Goal: Task Accomplishment & Management: Manage account settings

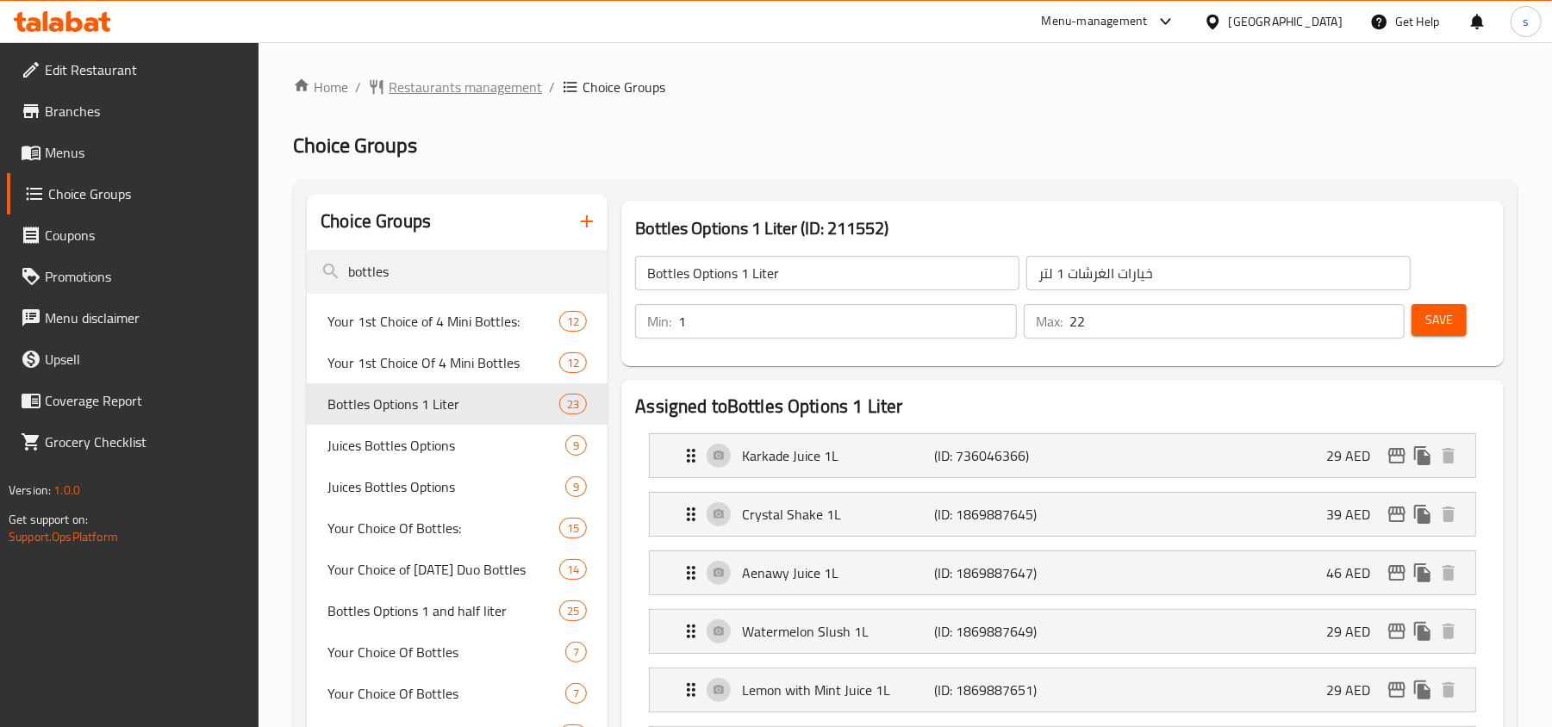
click at [445, 97] on span "Restaurants management" at bounding box center [465, 87] width 153 height 21
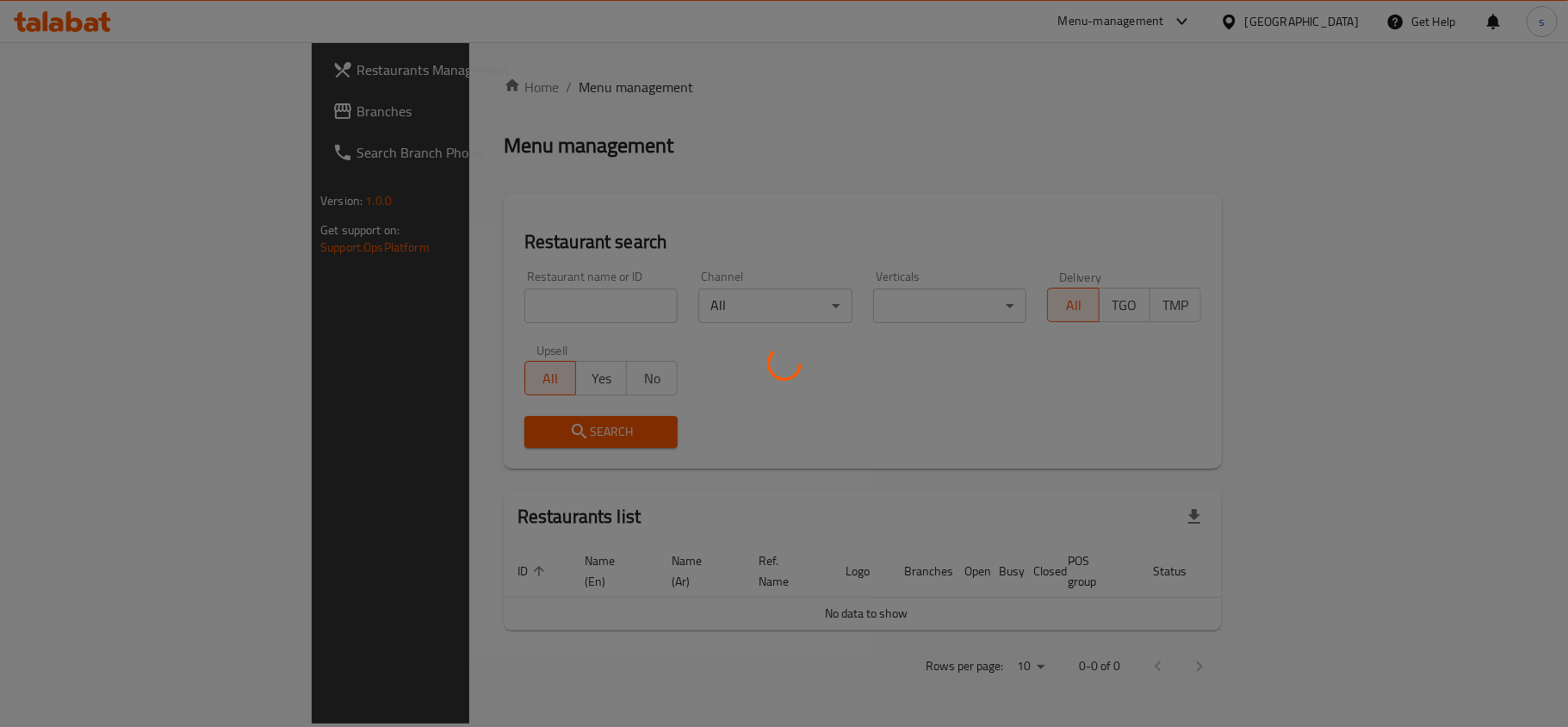
click at [133, 118] on div at bounding box center [784, 363] width 1568 height 727
click at [128, 114] on div at bounding box center [784, 363] width 1568 height 727
click at [107, 107] on div at bounding box center [784, 363] width 1568 height 727
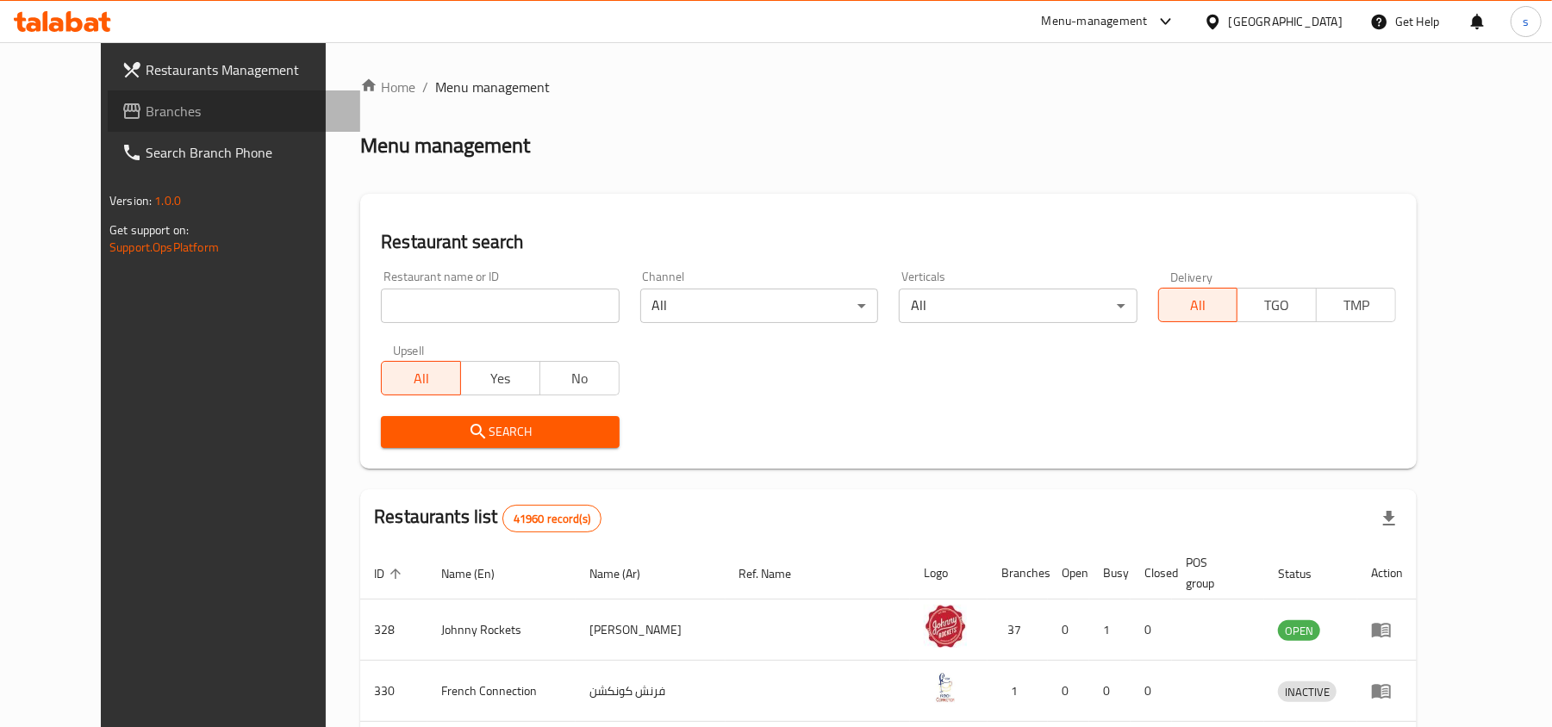
click at [146, 109] on span "Branches" at bounding box center [246, 111] width 201 height 21
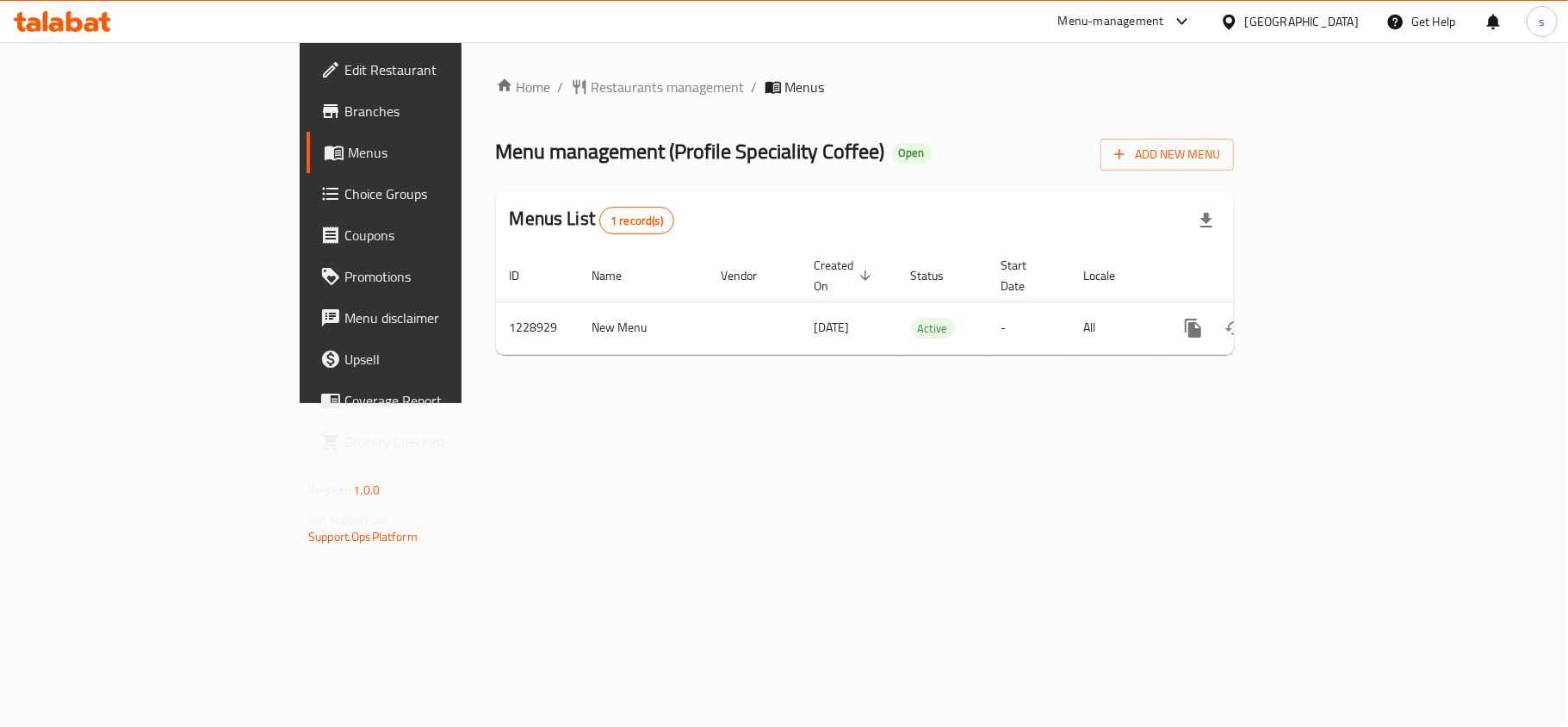
click at [345, 184] on span "Choice Groups" at bounding box center [446, 194] width 203 height 21
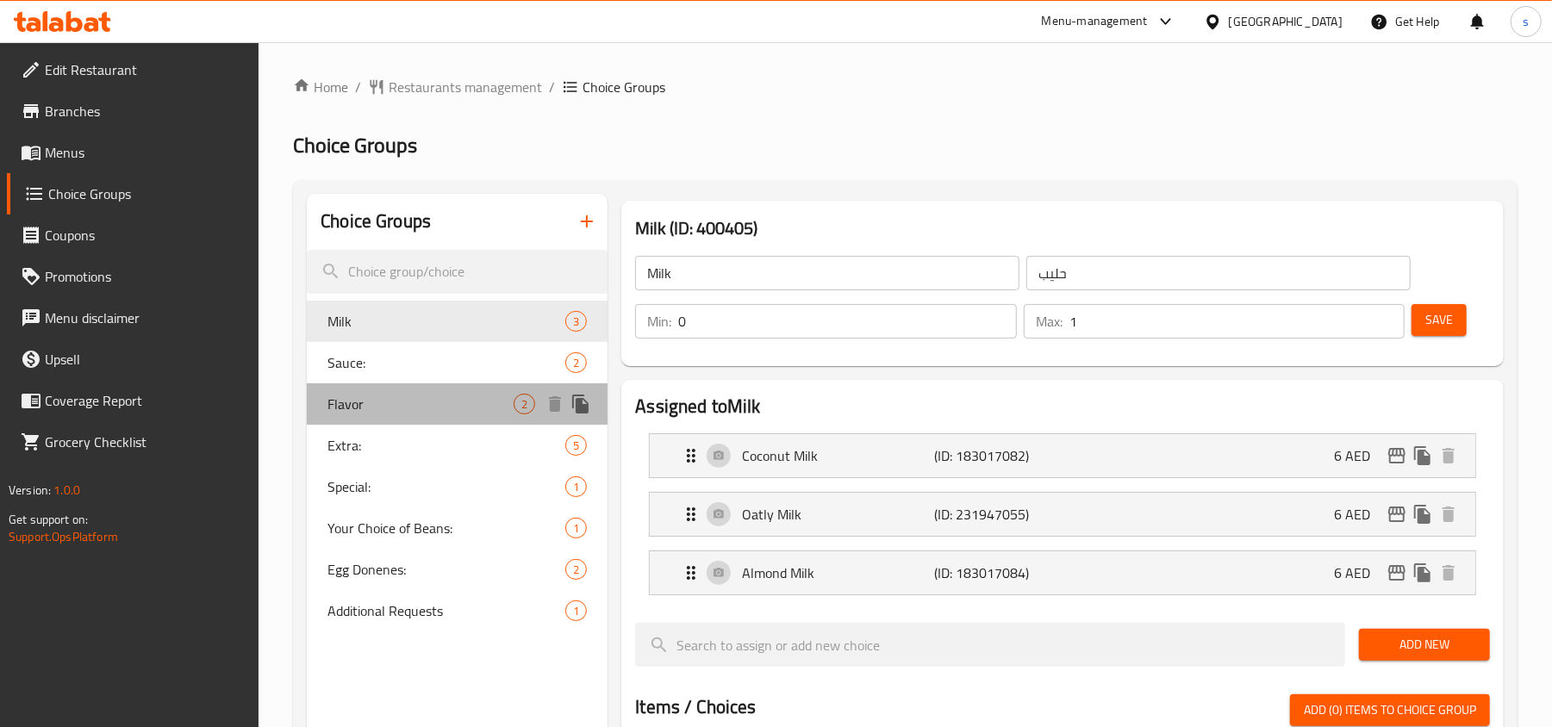
click at [393, 395] on span "Flavor" at bounding box center [420, 404] width 186 height 21
type input "Flavor"
type input "نكهة"
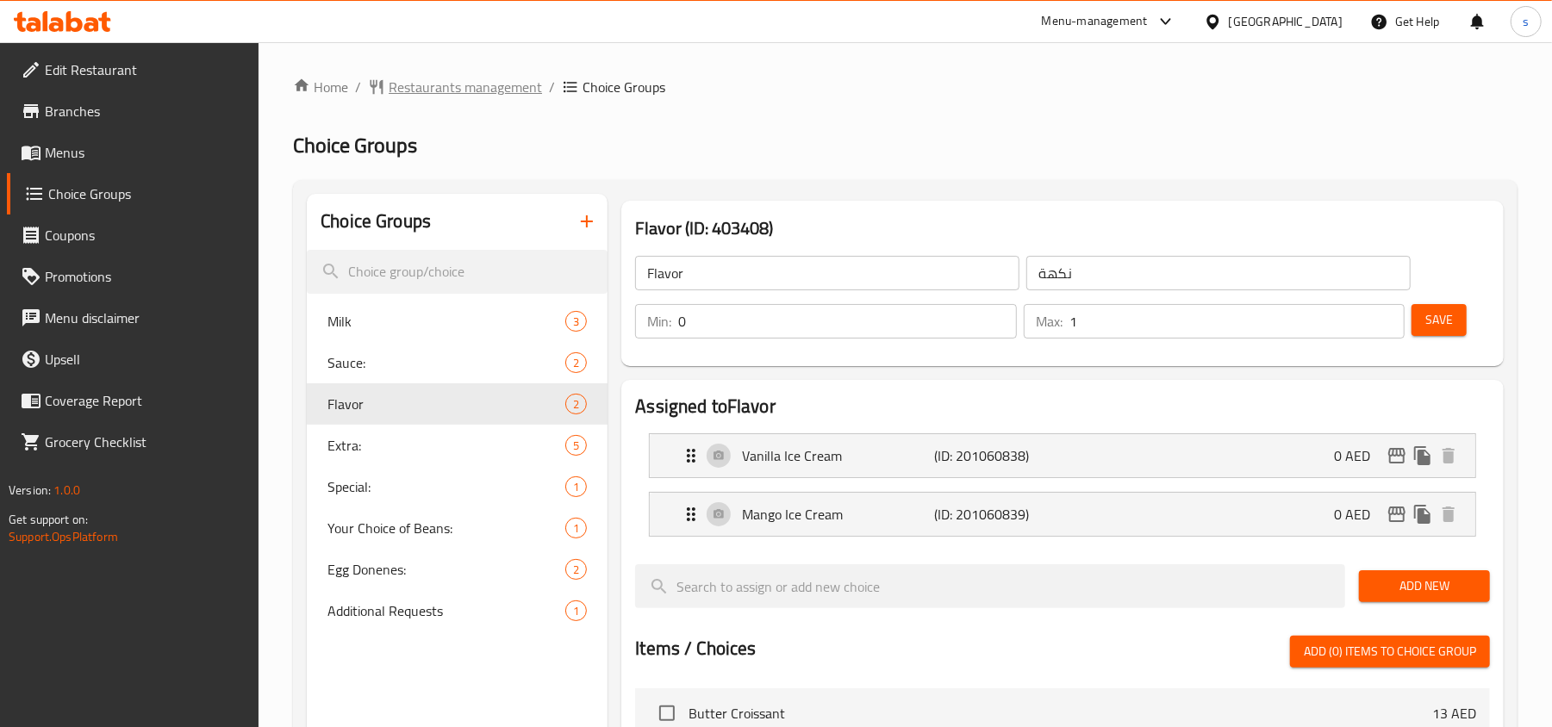
click at [415, 90] on span "Restaurants management" at bounding box center [465, 87] width 153 height 21
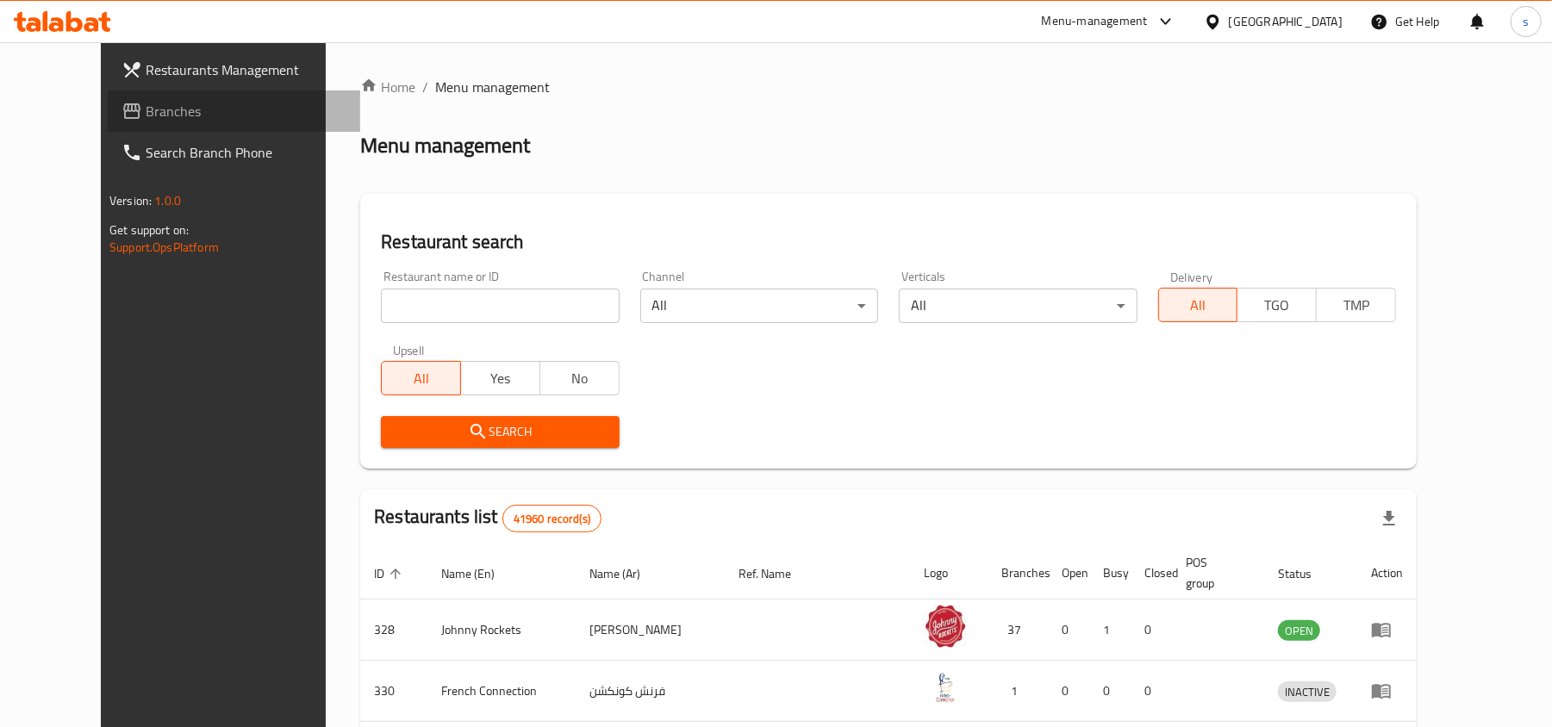
click at [108, 91] on link "Branches" at bounding box center [234, 110] width 253 height 41
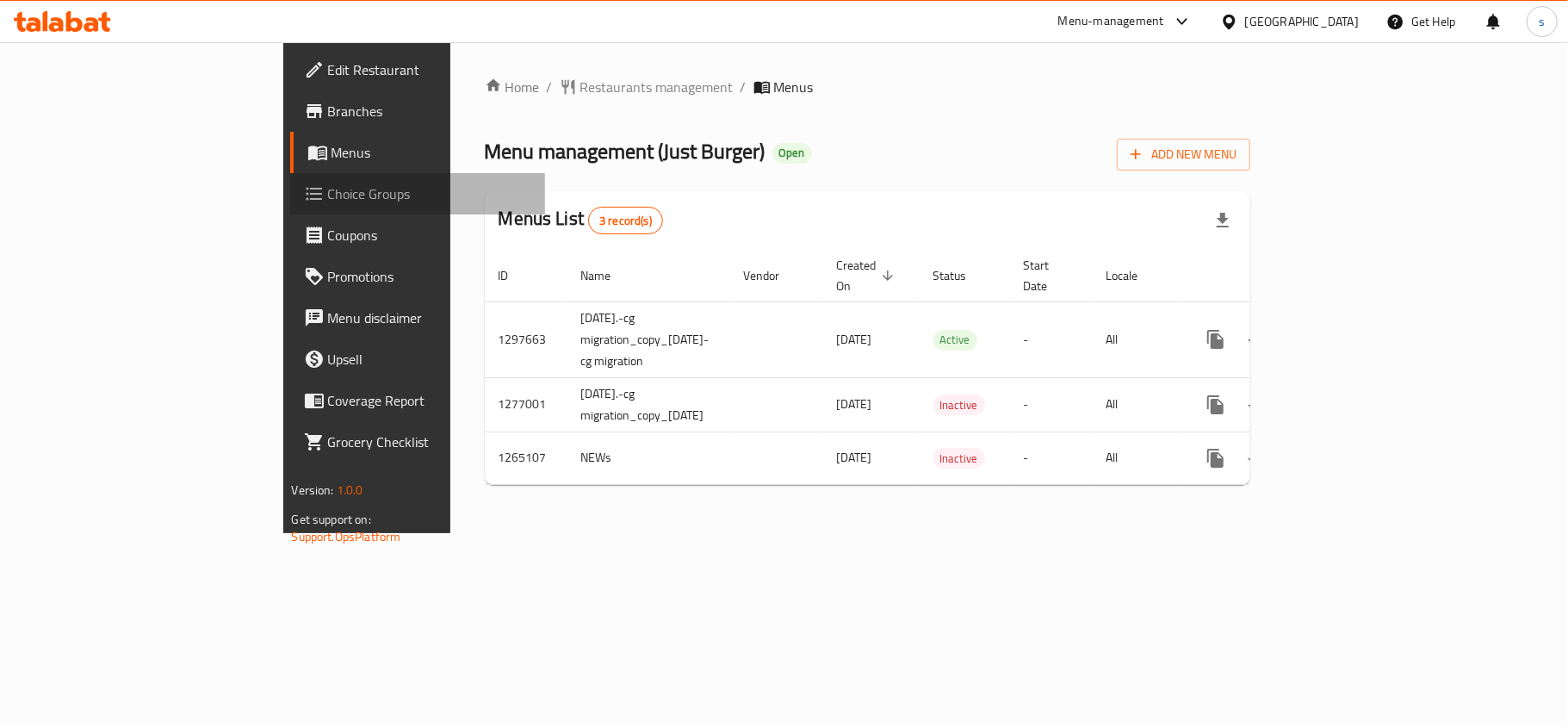
click at [328, 204] on span "Choice Groups" at bounding box center [429, 194] width 203 height 21
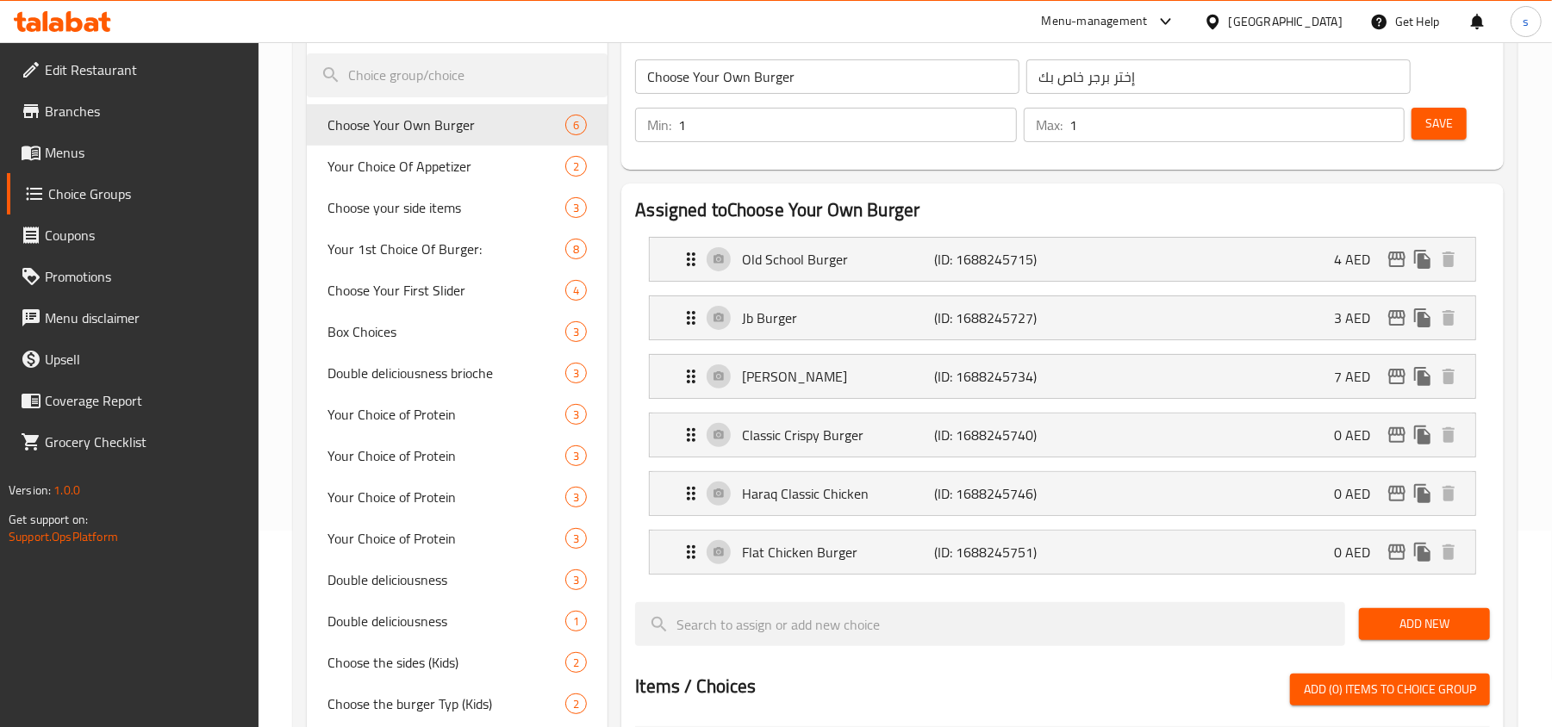
scroll to position [229, 0]
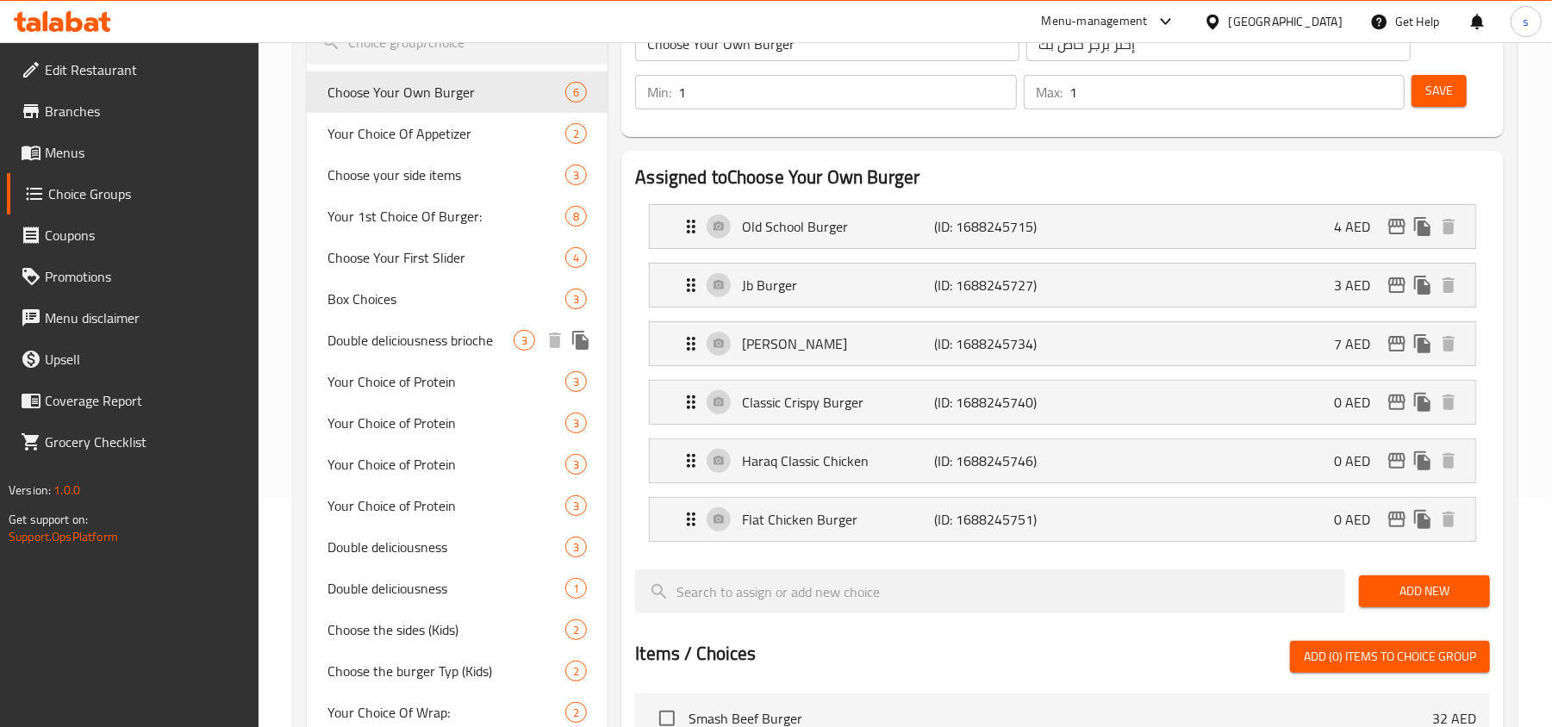
click at [415, 350] on span "Double deliciousness brioche" at bounding box center [420, 340] width 186 height 21
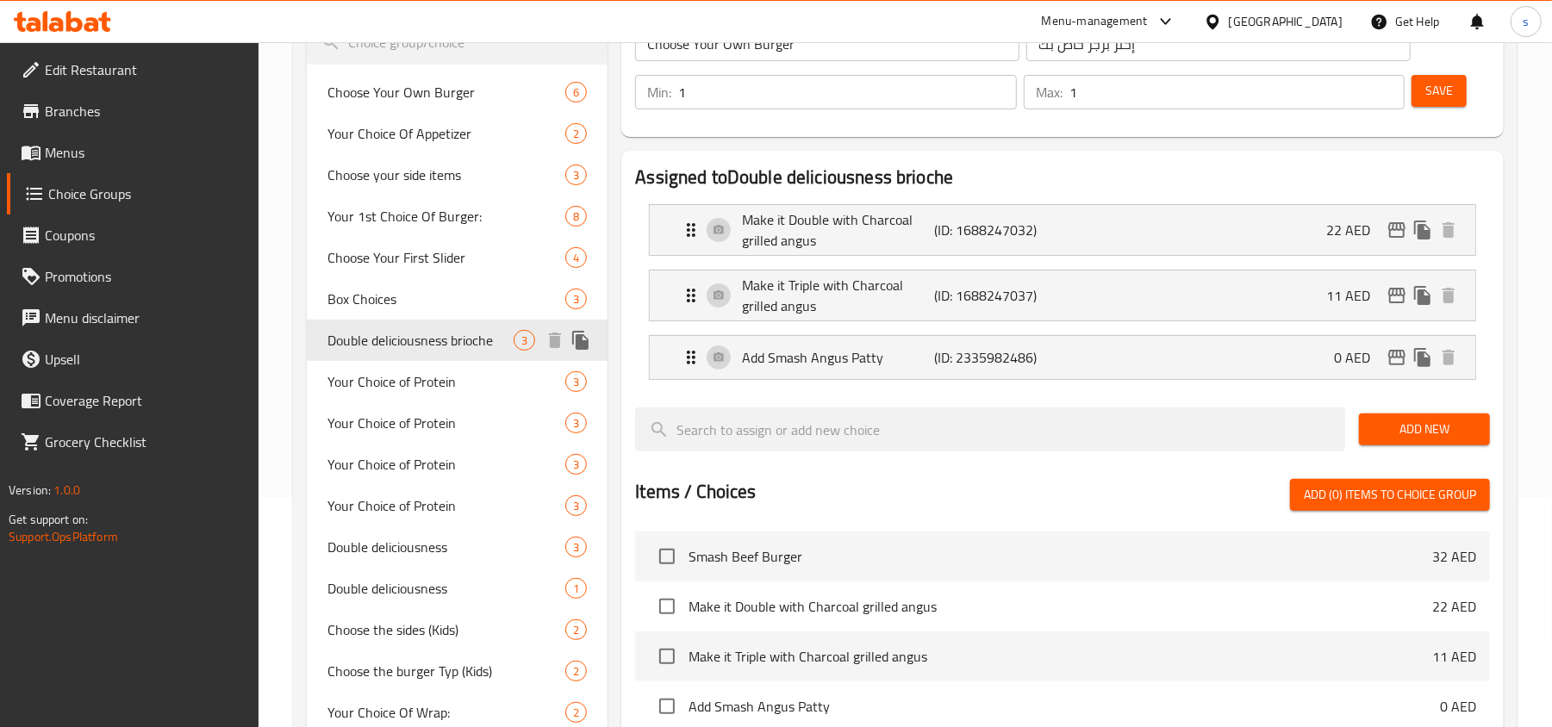
type input "Double deliciousness brioche"
type input "لذة دبل بريوش"
type input "0"
